Goal: Information Seeking & Learning: Understand process/instructions

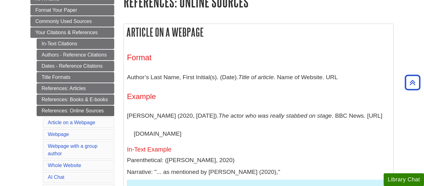
scroll to position [98, 0]
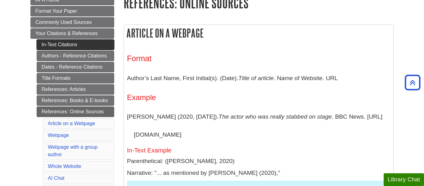
click at [75, 45] on link "In-Text Citations" at bounding box center [76, 44] width 78 height 11
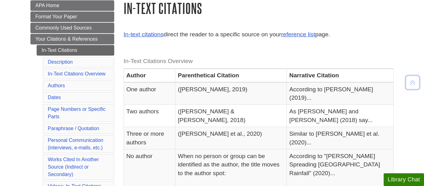
scroll to position [93, 0]
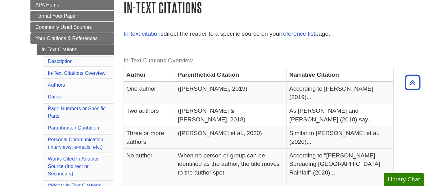
click at [97, 83] on li "Authors" at bounding box center [78, 85] width 71 height 11
click at [82, 87] on li "Authors" at bounding box center [78, 85] width 71 height 11
click at [56, 84] on link "Authors" at bounding box center [56, 84] width 17 height 5
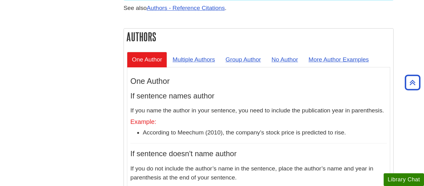
scroll to position [551, 0]
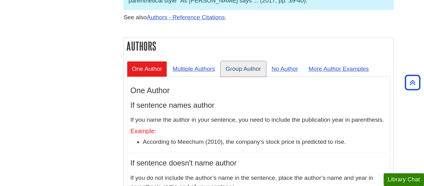
click at [242, 61] on link "Group Author" at bounding box center [243, 68] width 45 height 15
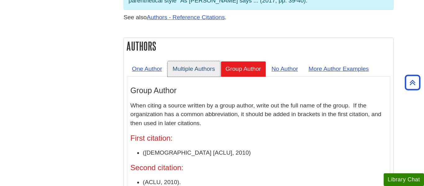
click at [199, 61] on link "Multiple Authors" at bounding box center [194, 68] width 52 height 15
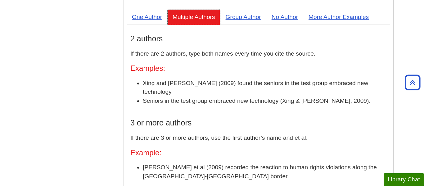
scroll to position [601, 0]
